Goal: Find specific page/section: Find specific page/section

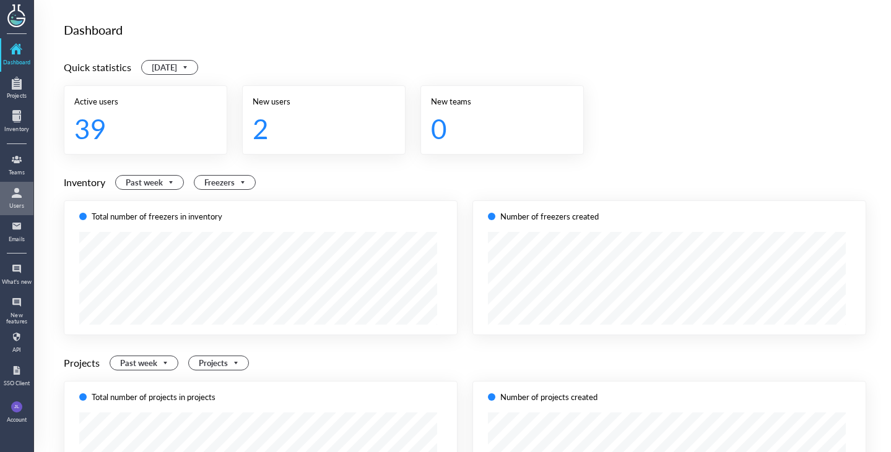
click at [15, 196] on div at bounding box center [17, 193] width 20 height 20
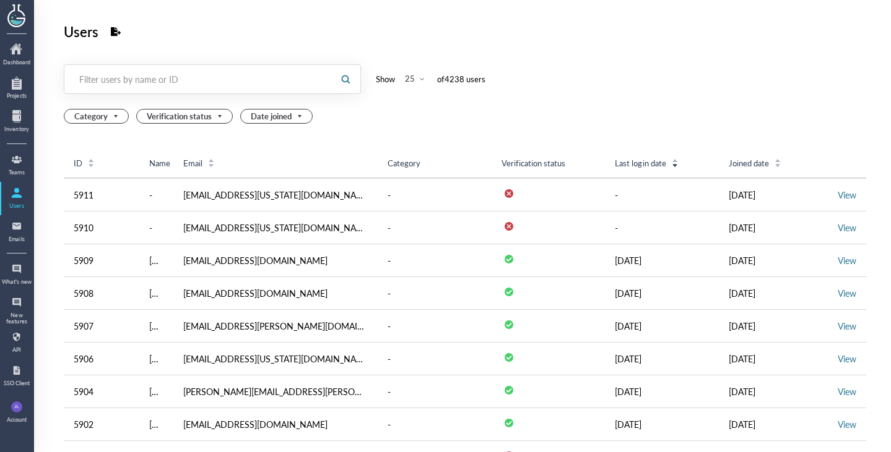
click at [179, 76] on div "Filter users by name or ID" at bounding box center [198, 79] width 238 height 12
paste input "[EMAIL_ADDRESS][DOMAIN_NAME]"
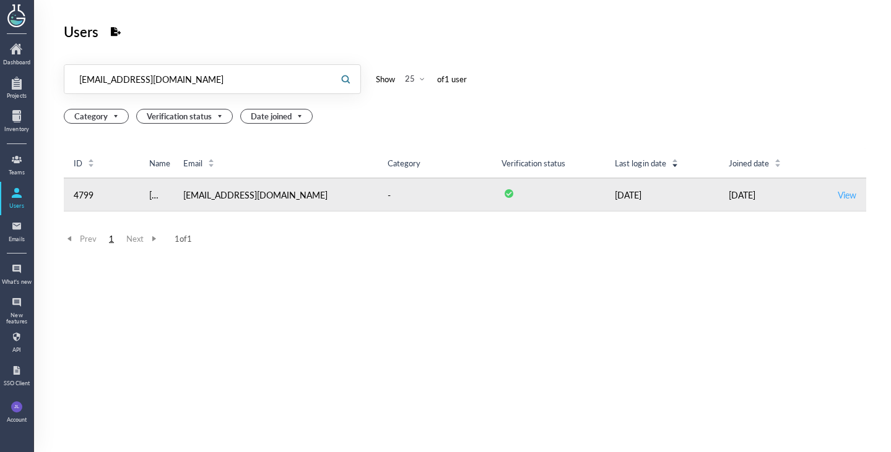
type input "[EMAIL_ADDRESS][DOMAIN_NAME]"
click at [837, 196] on link "View" at bounding box center [846, 195] width 19 height 12
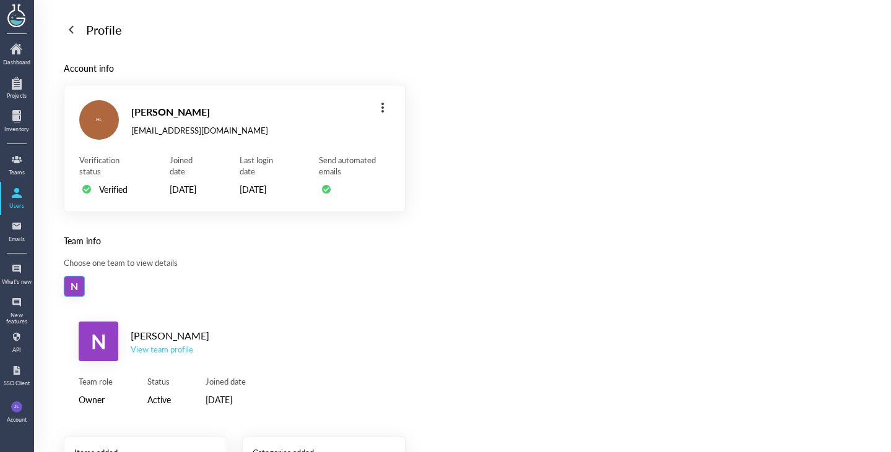
click at [165, 355] on div "View team profile" at bounding box center [170, 349] width 79 height 11
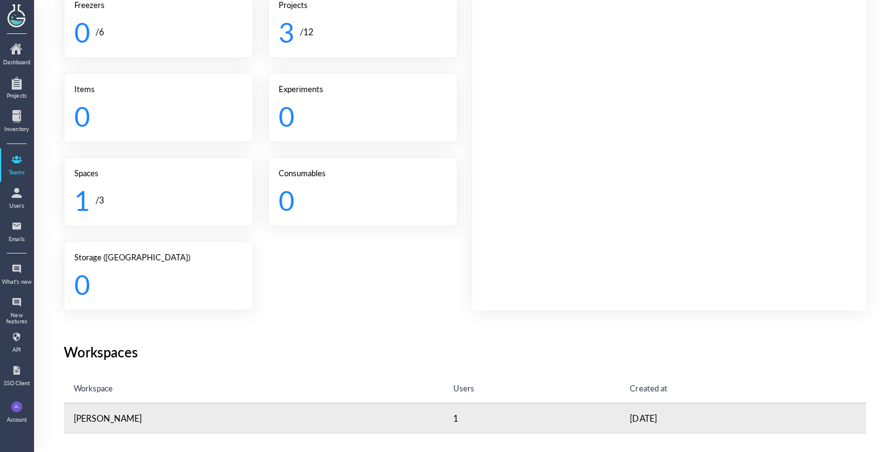
scroll to position [43, 0]
